Goal: Navigation & Orientation: Find specific page/section

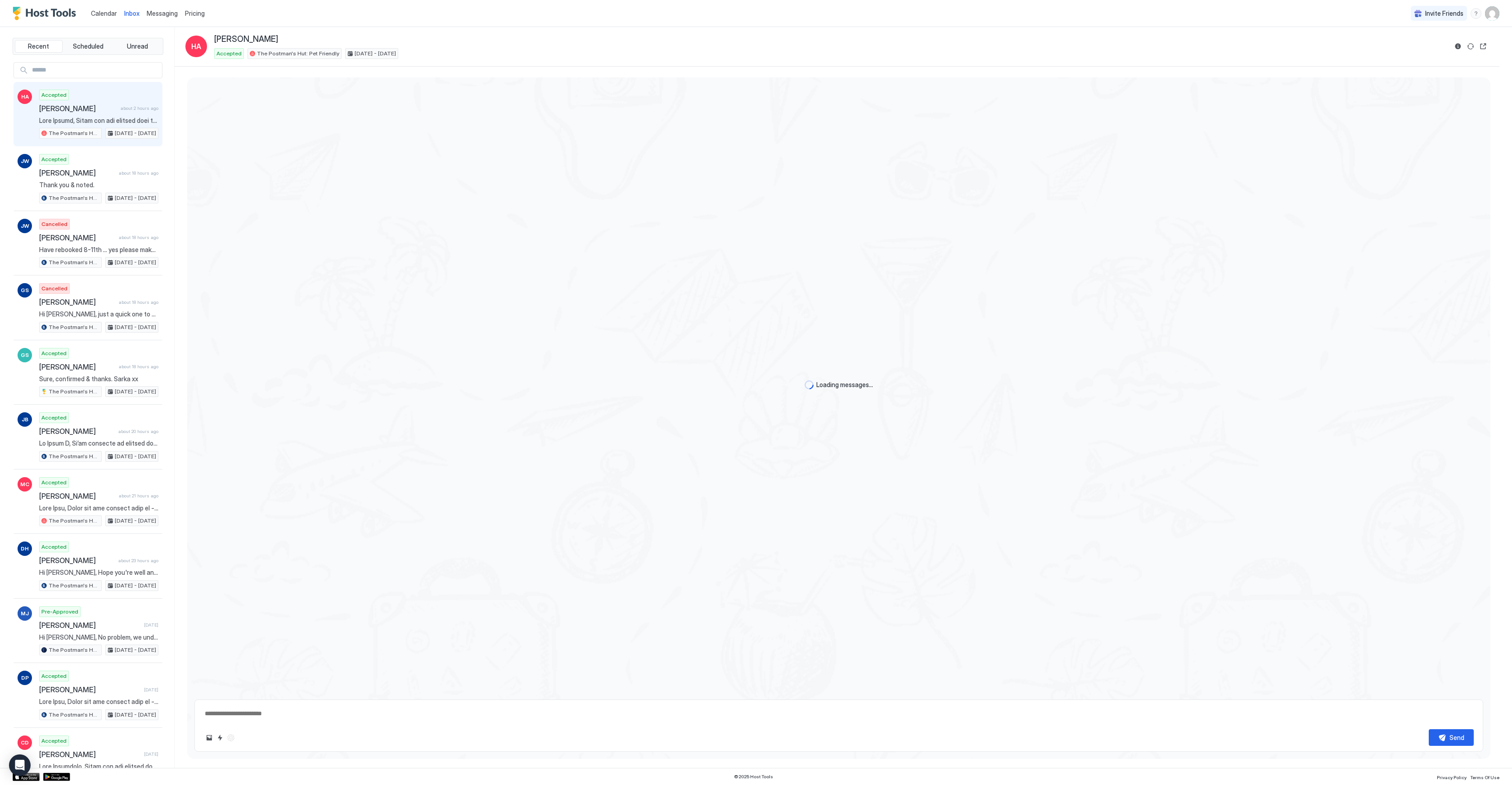
type textarea "*"
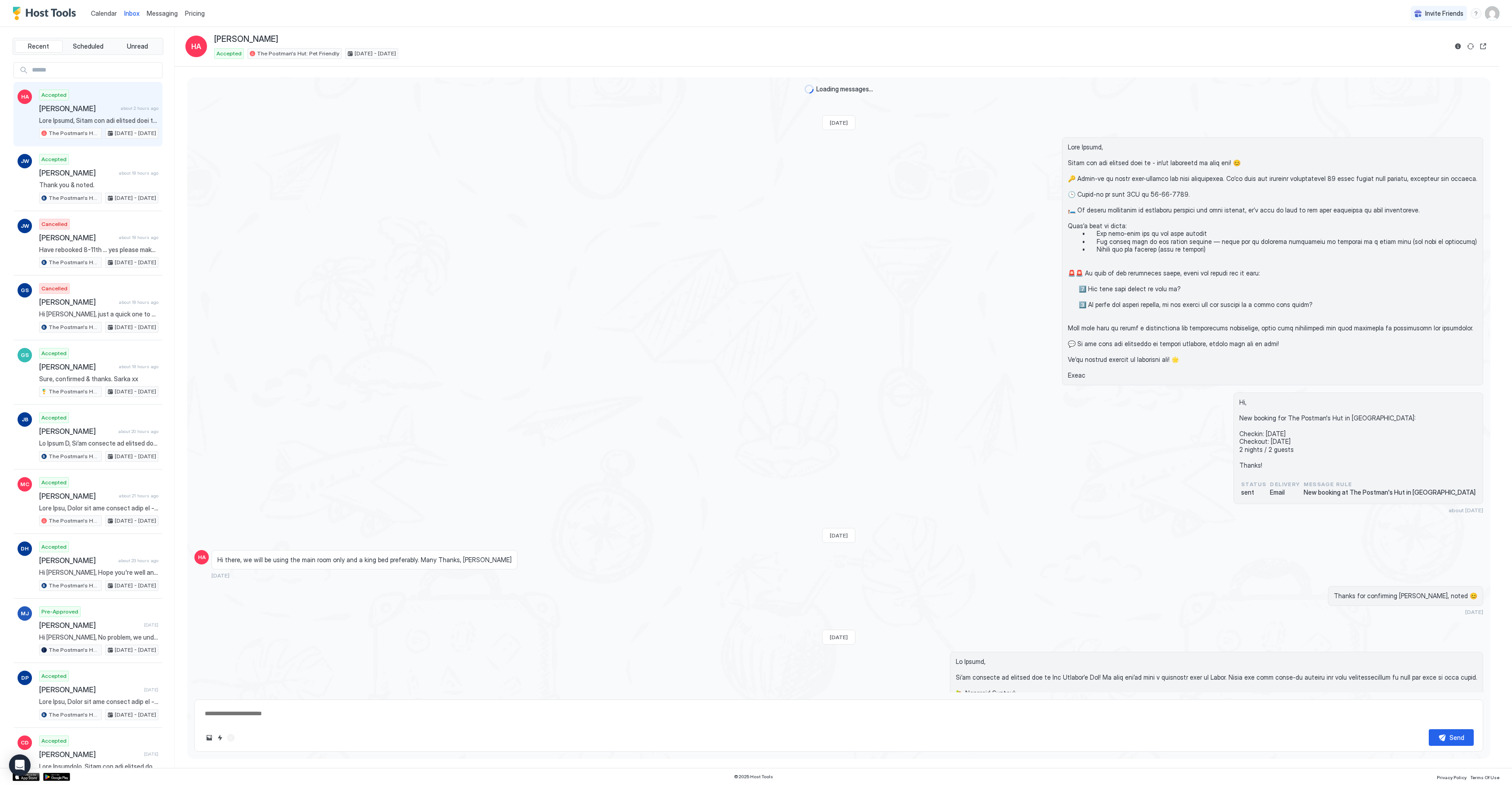
scroll to position [1068, 0]
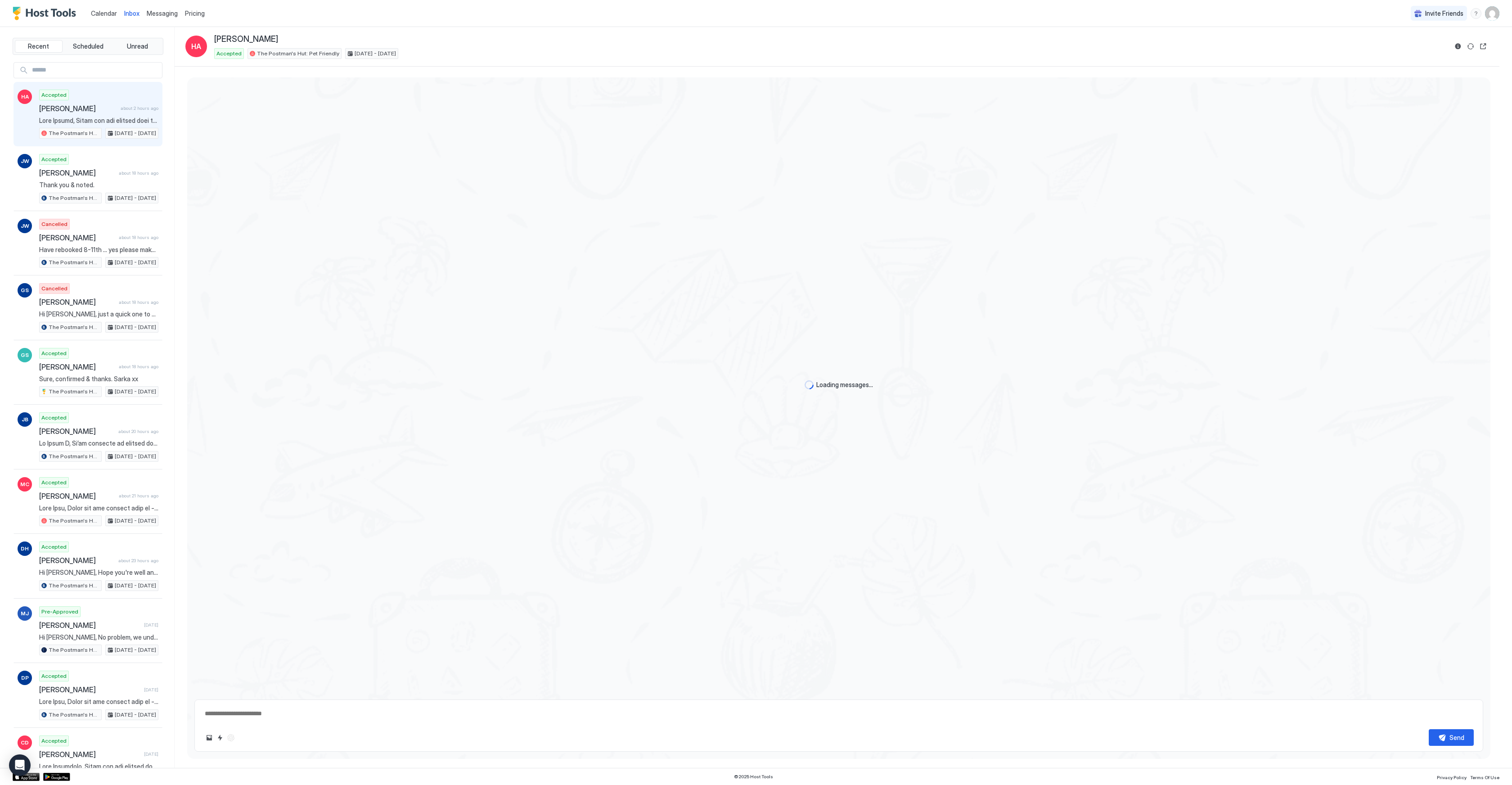
type textarea "*"
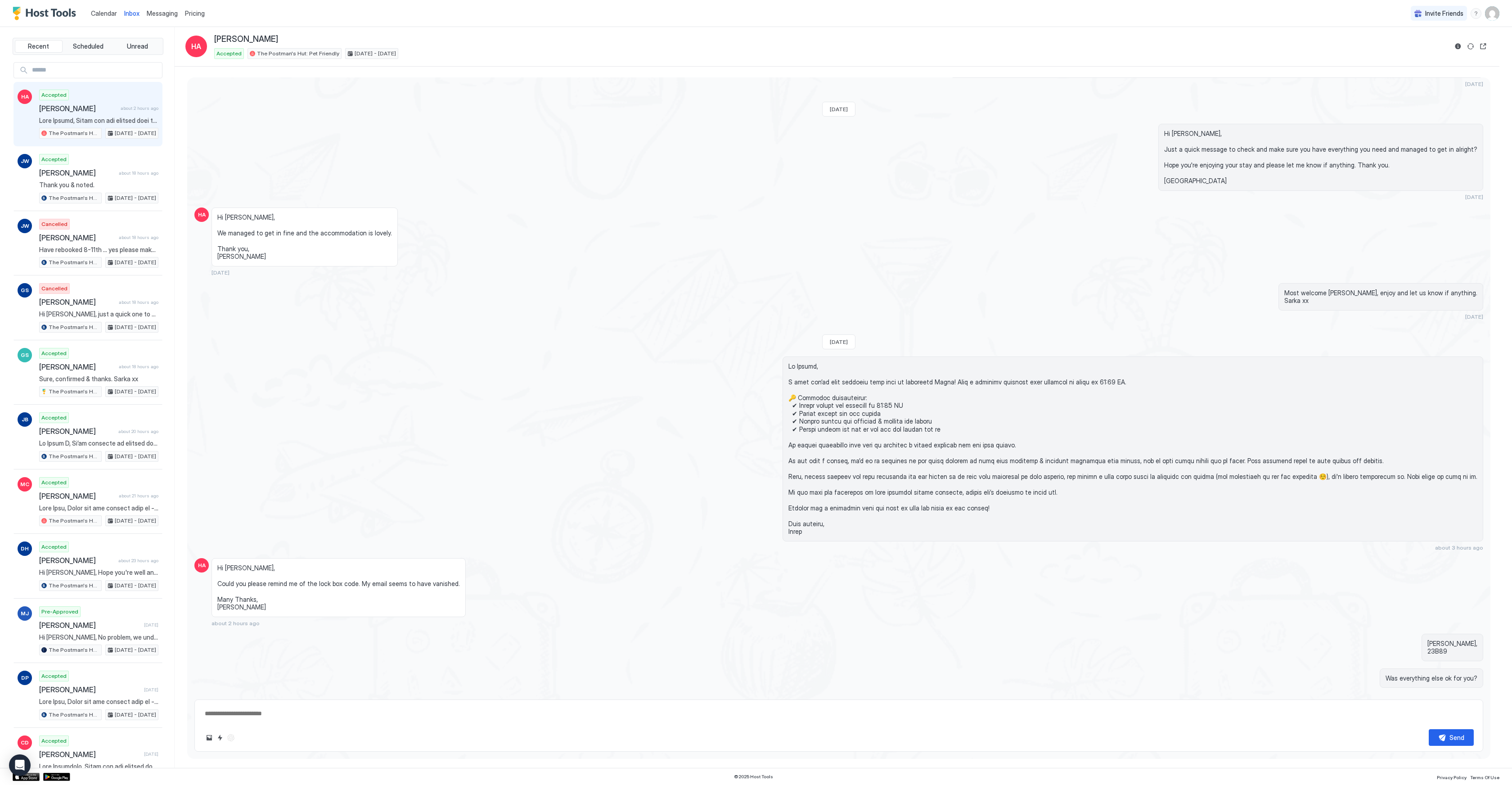
scroll to position [1068, 0]
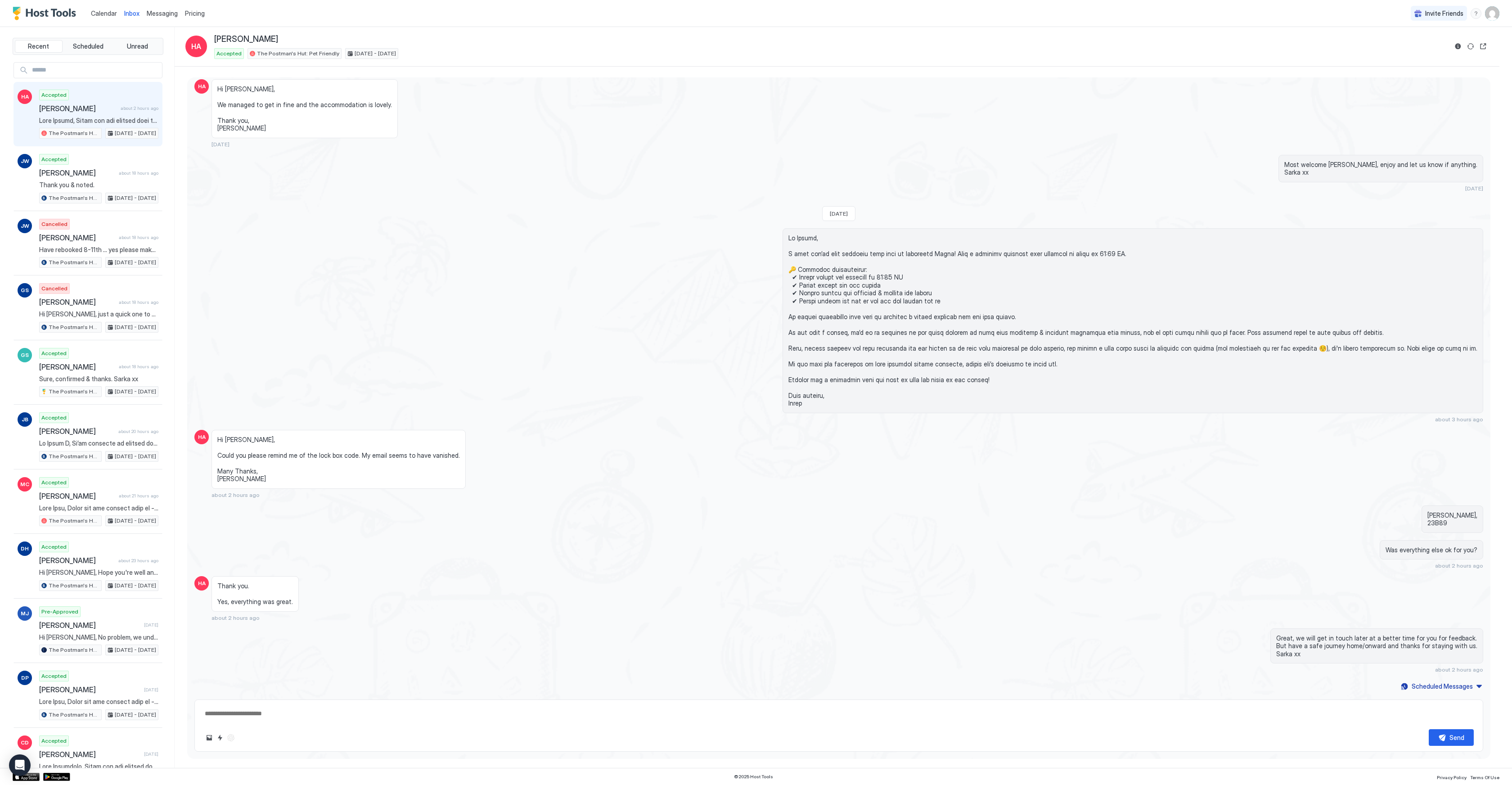
click at [103, 14] on span "Calendar" at bounding box center [104, 13] width 26 height 8
